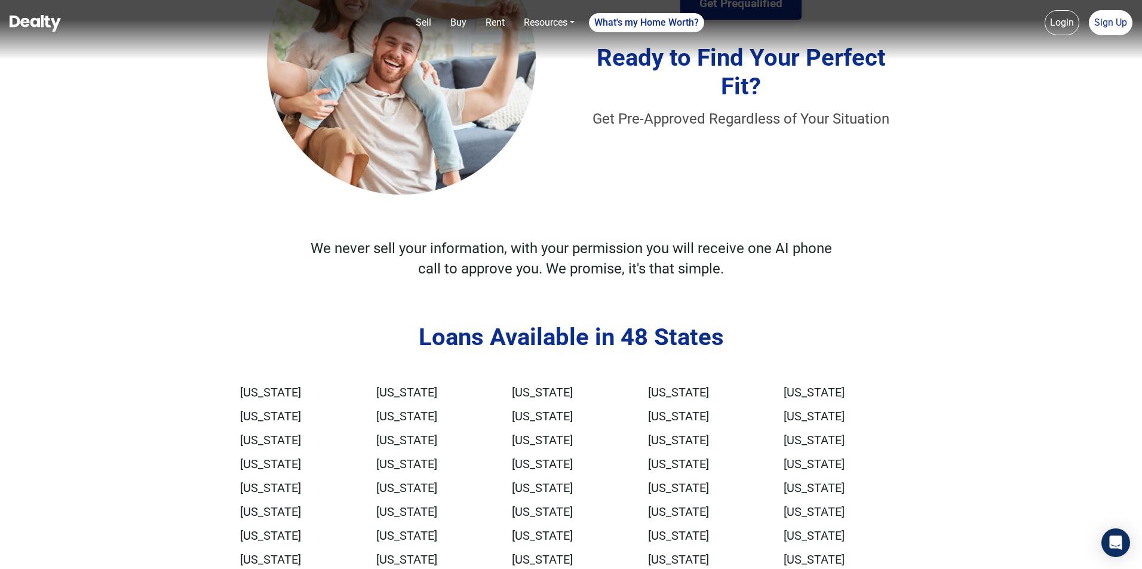
scroll to position [2860, 0]
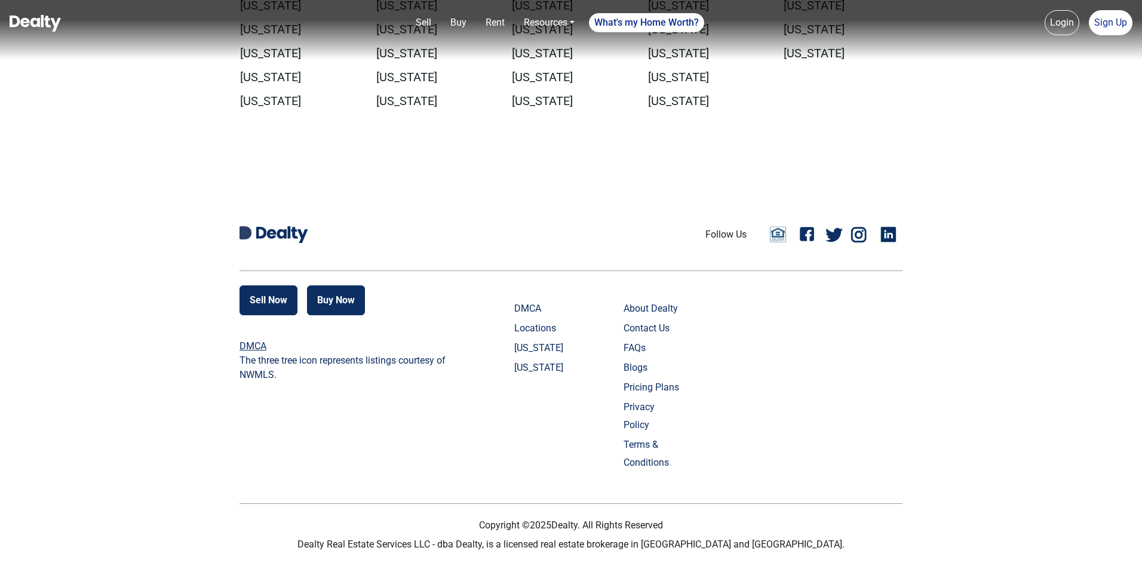
click at [514, 322] on link "Locations" at bounding box center [543, 328] width 59 height 18
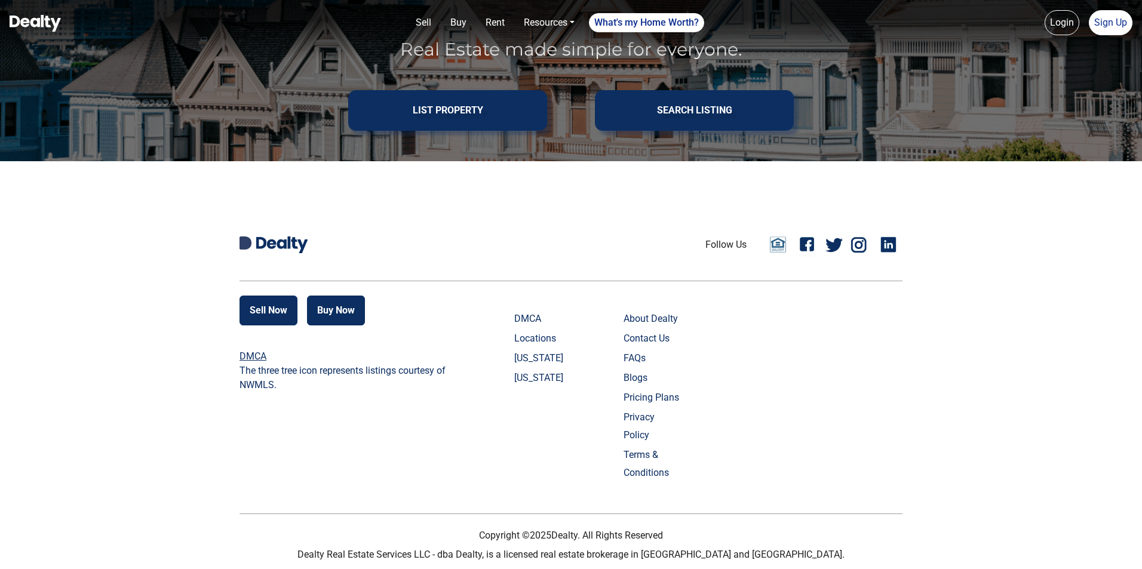
scroll to position [290, 0]
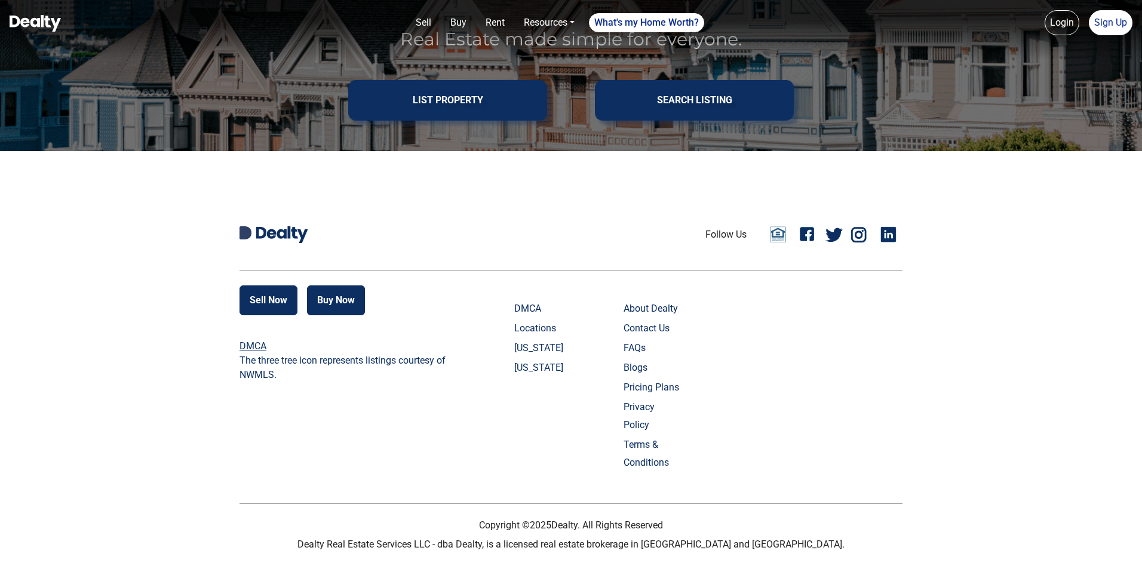
click at [629, 347] on link "FAQs" at bounding box center [652, 348] width 59 height 18
